Goal: Task Accomplishment & Management: Complete application form

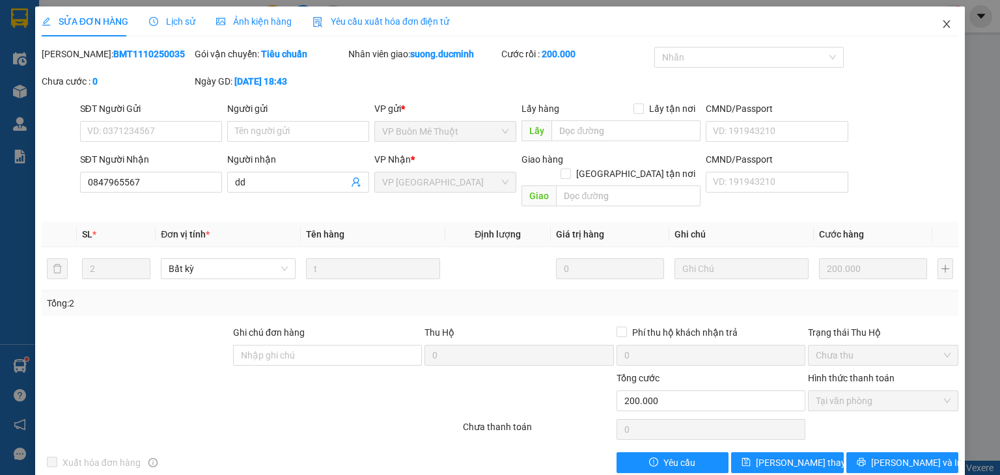
click at [942, 27] on icon "close" at bounding box center [947, 24] width 10 height 10
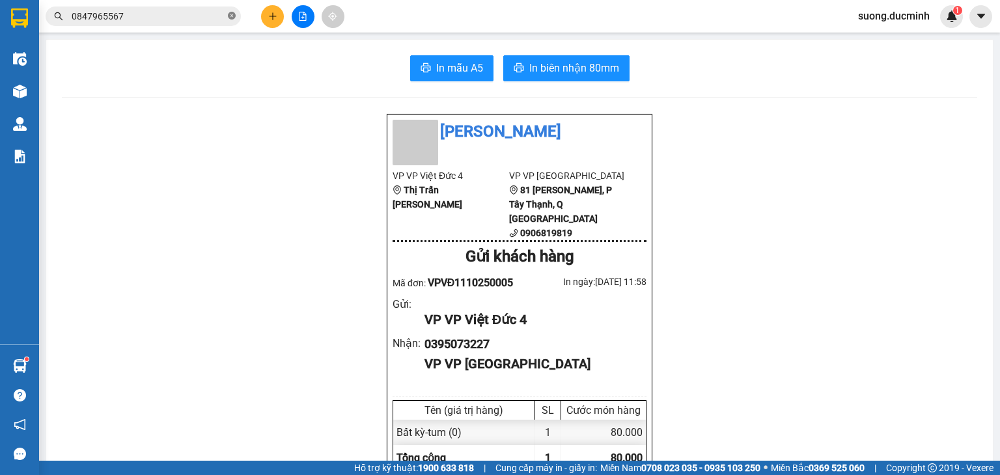
click at [233, 15] on icon "close-circle" at bounding box center [232, 16] width 8 height 8
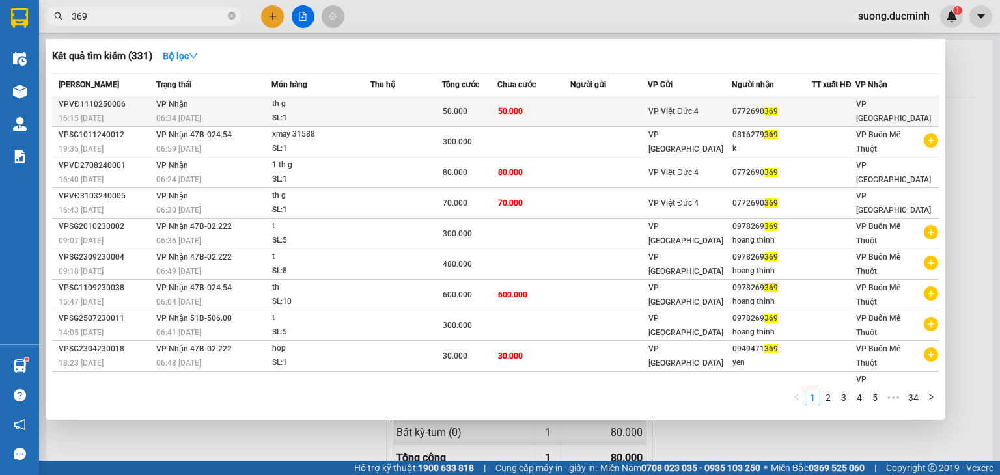
type input "369"
click at [340, 112] on div "SL: 1" at bounding box center [321, 118] width 98 height 14
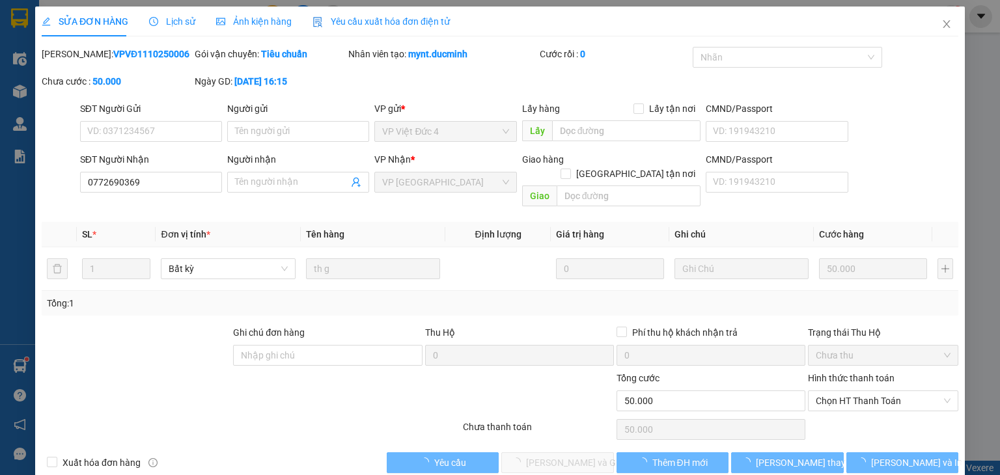
type input "0772690369"
type input "0"
type input "50.000"
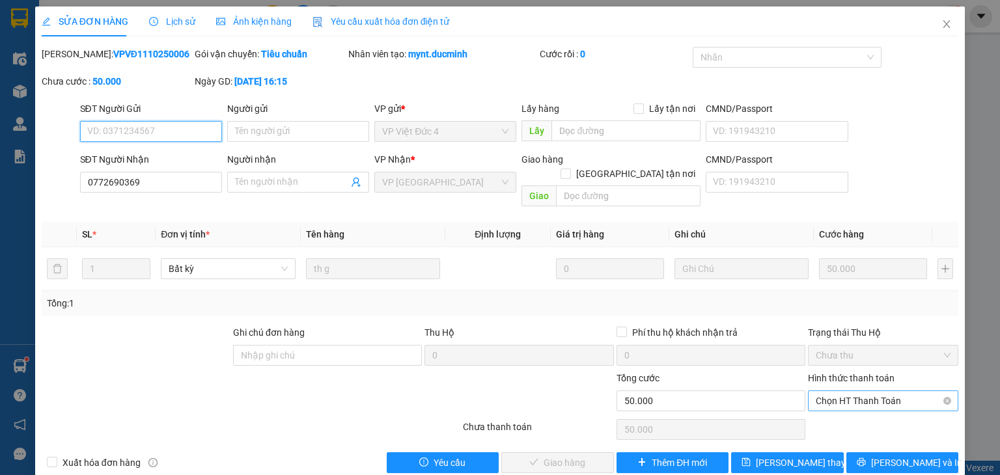
click at [855, 391] on span "Chọn HT Thanh Toán" at bounding box center [883, 401] width 135 height 20
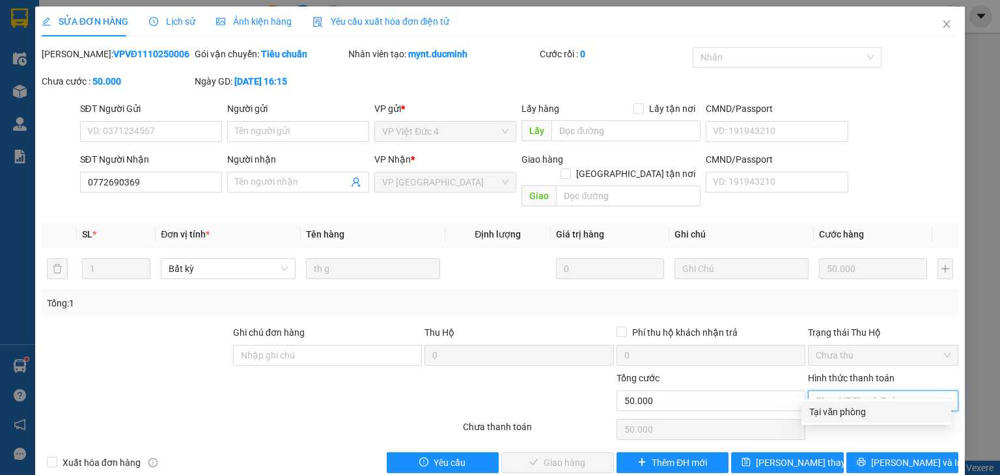
click at [829, 412] on div "Tại văn phòng" at bounding box center [877, 412] width 134 height 14
type input "0"
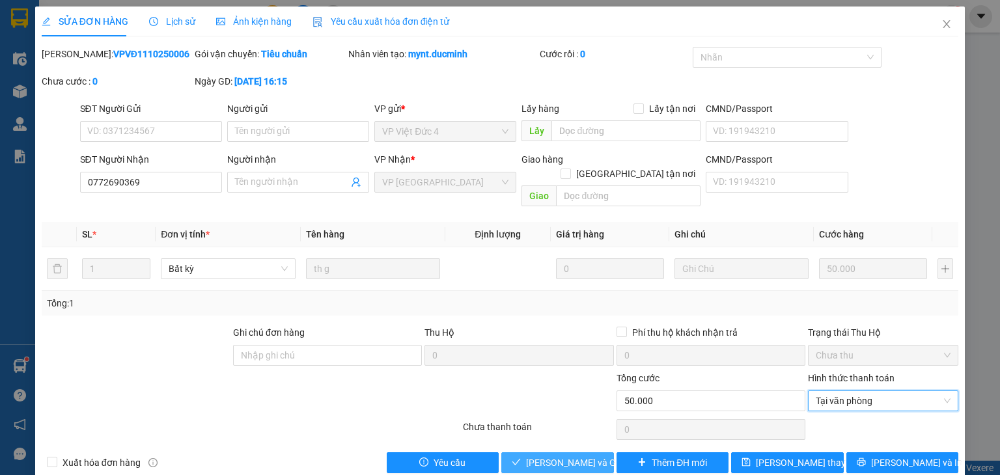
click at [571, 456] on span "[PERSON_NAME] và Giao hàng" at bounding box center [588, 463] width 125 height 14
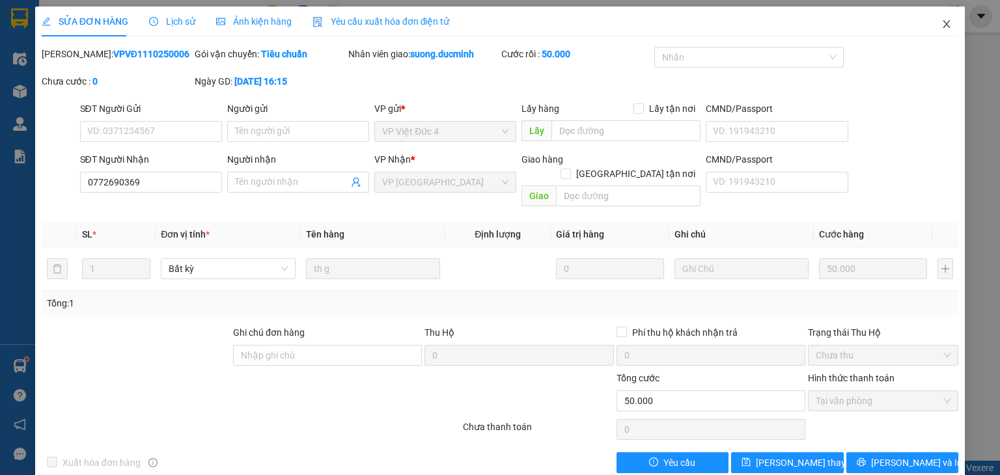
click at [944, 23] on icon "close" at bounding box center [947, 24] width 7 height 8
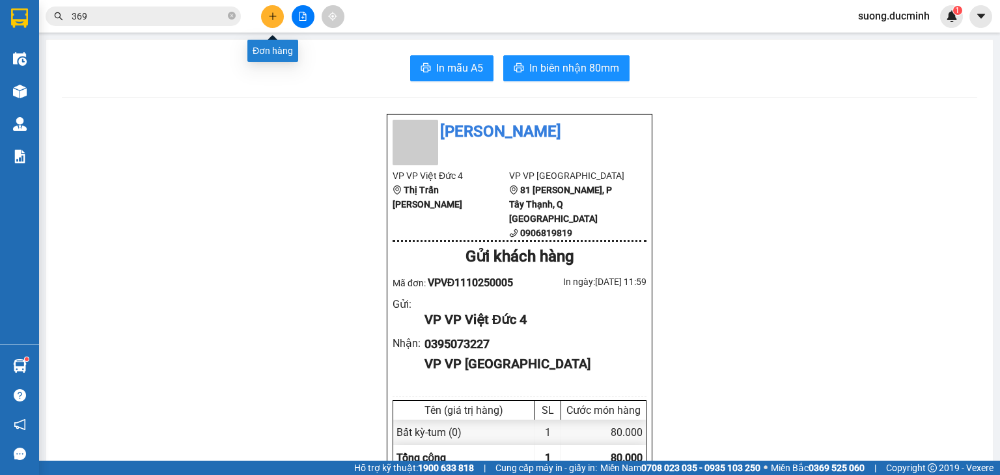
click at [267, 14] on button at bounding box center [272, 16] width 23 height 23
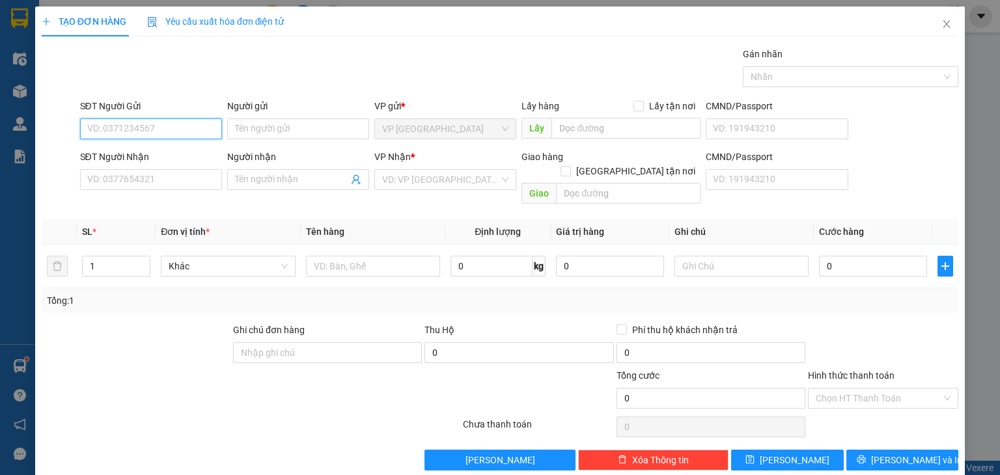
scroll to position [5, 0]
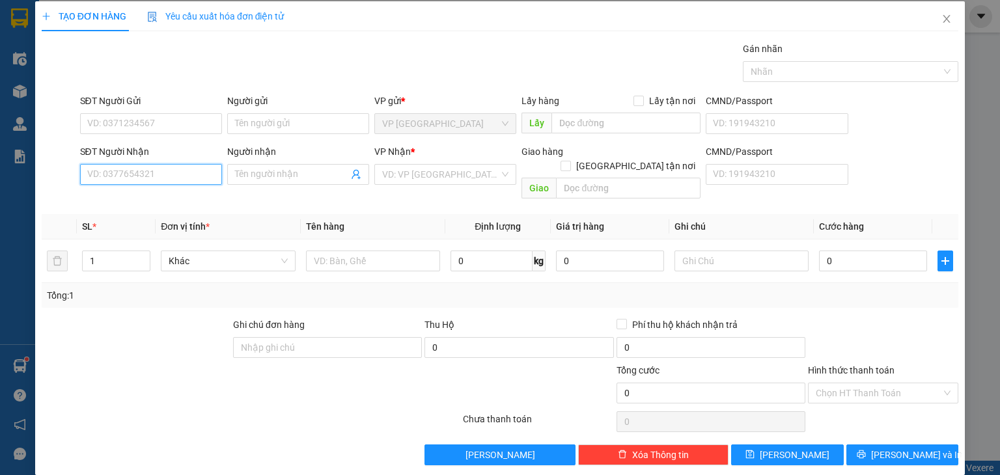
click at [170, 173] on input "SĐT Người Nhận" at bounding box center [151, 174] width 142 height 21
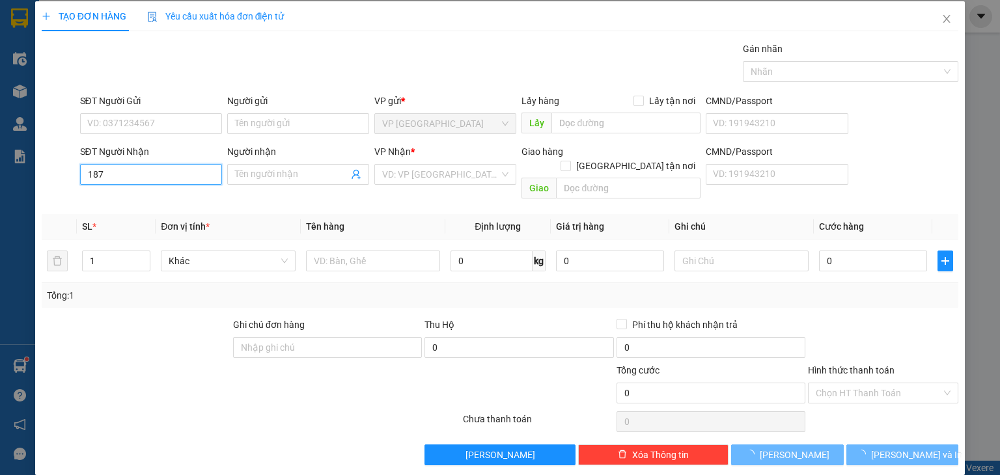
click at [170, 173] on input "187" at bounding box center [151, 174] width 142 height 21
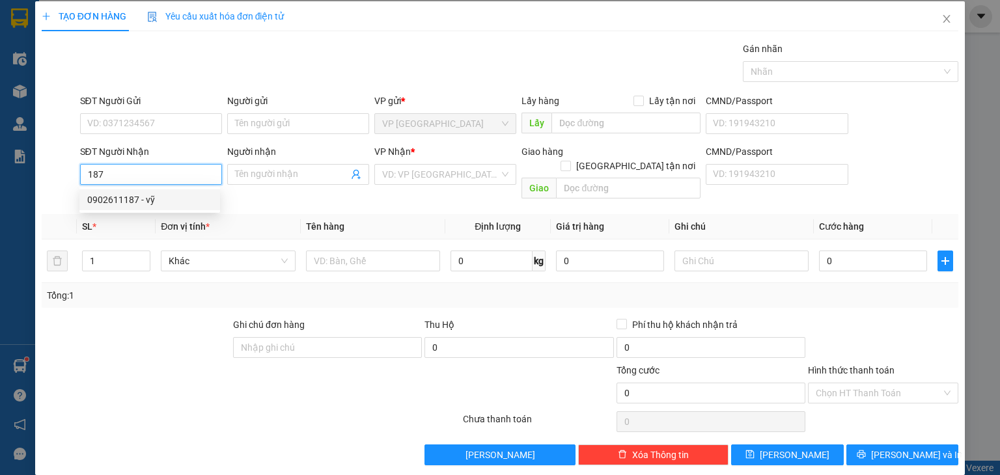
click at [149, 197] on div "0902611187 - vỹ" at bounding box center [149, 200] width 125 height 14
type input "0902611187"
type input "vỹ"
type input "60.000"
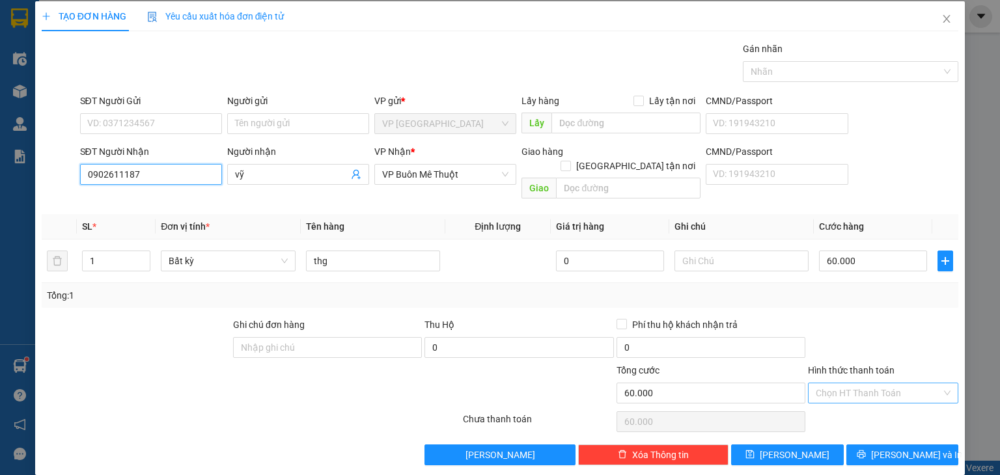
type input "0902611187"
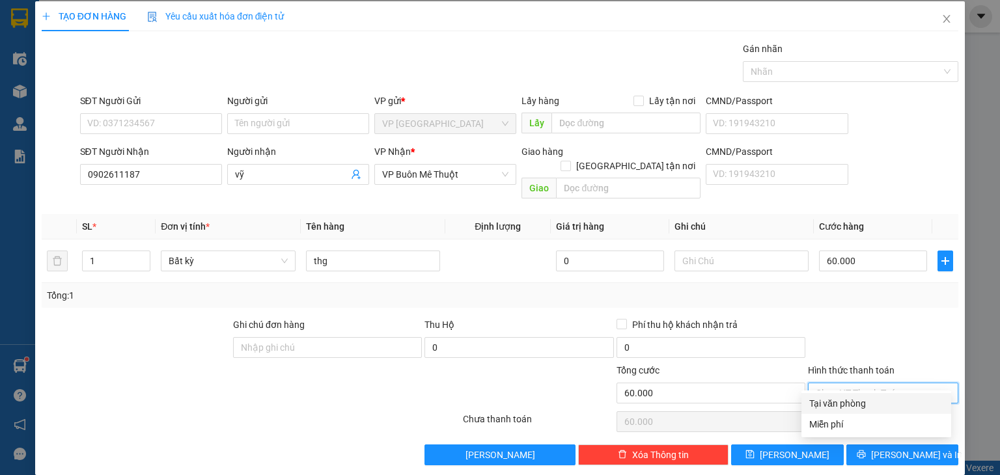
click at [846, 384] on input "Hình thức thanh toán" at bounding box center [879, 394] width 126 height 20
click at [829, 406] on div "Tại văn phòng" at bounding box center [877, 404] width 134 height 14
type input "0"
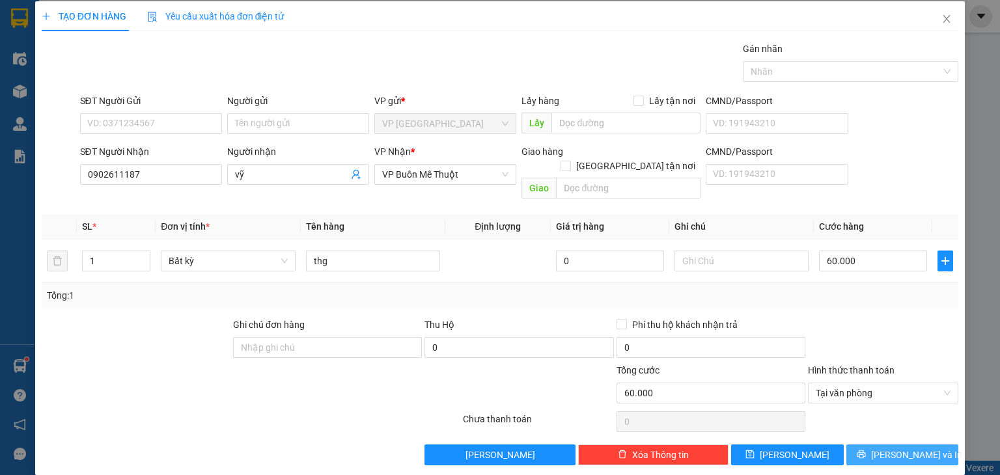
click at [875, 449] on button "[PERSON_NAME] và In" at bounding box center [903, 455] width 113 height 21
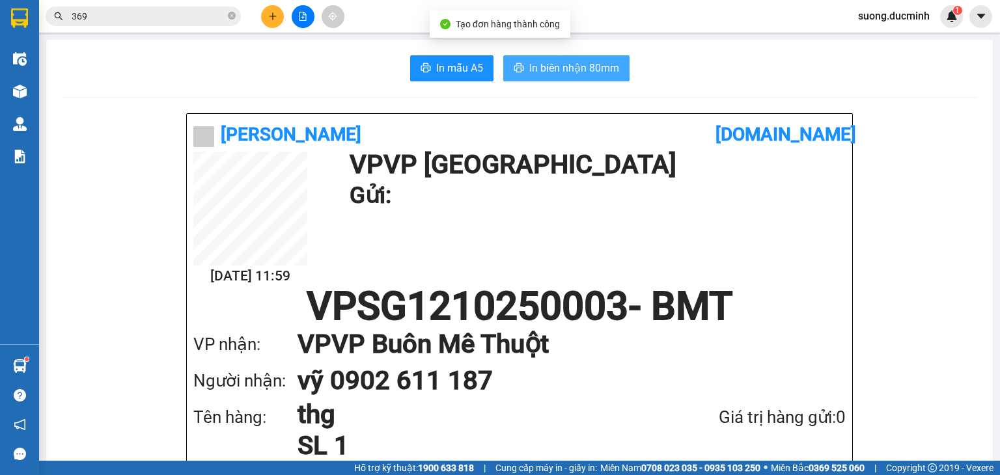
click at [548, 69] on span "In biên nhận 80mm" at bounding box center [575, 68] width 90 height 16
